Goal: Check status: Check status

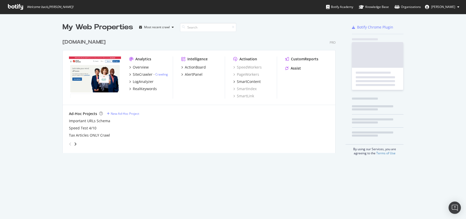
scroll to position [215, 459]
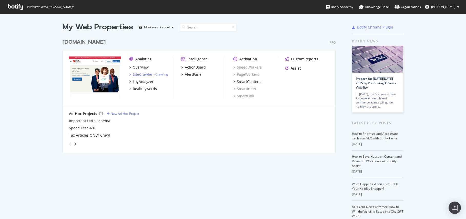
click at [136, 75] on div "SiteCrawler" at bounding box center [143, 74] width 20 height 5
